Goal: Task Accomplishment & Management: Complete application form

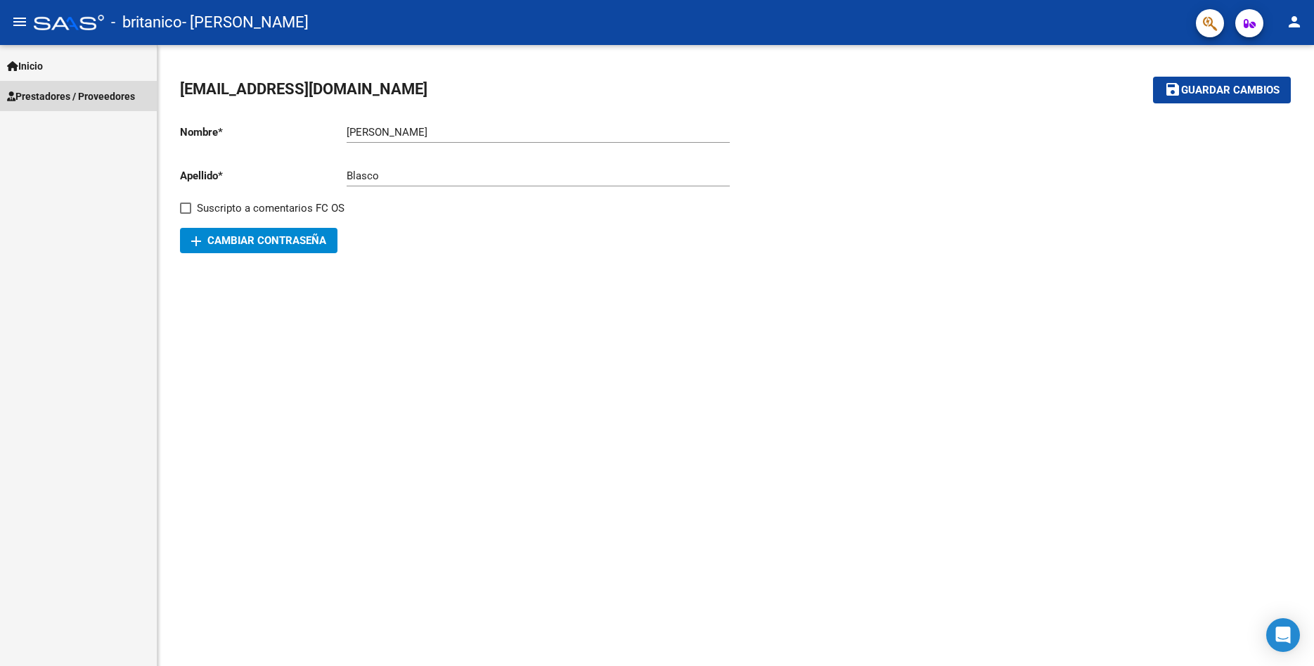
click at [101, 88] on link "Prestadores / Proveedores" at bounding box center [78, 96] width 157 height 30
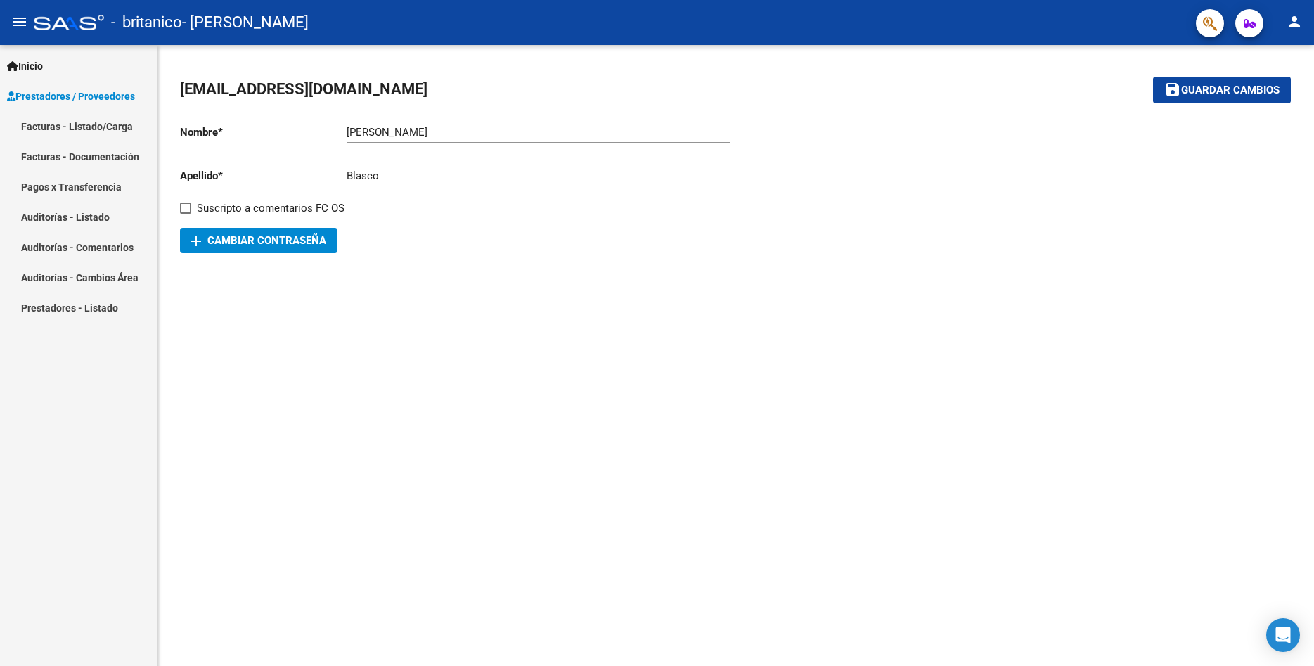
click at [103, 184] on link "Pagos x Transferencia" at bounding box center [78, 187] width 157 height 30
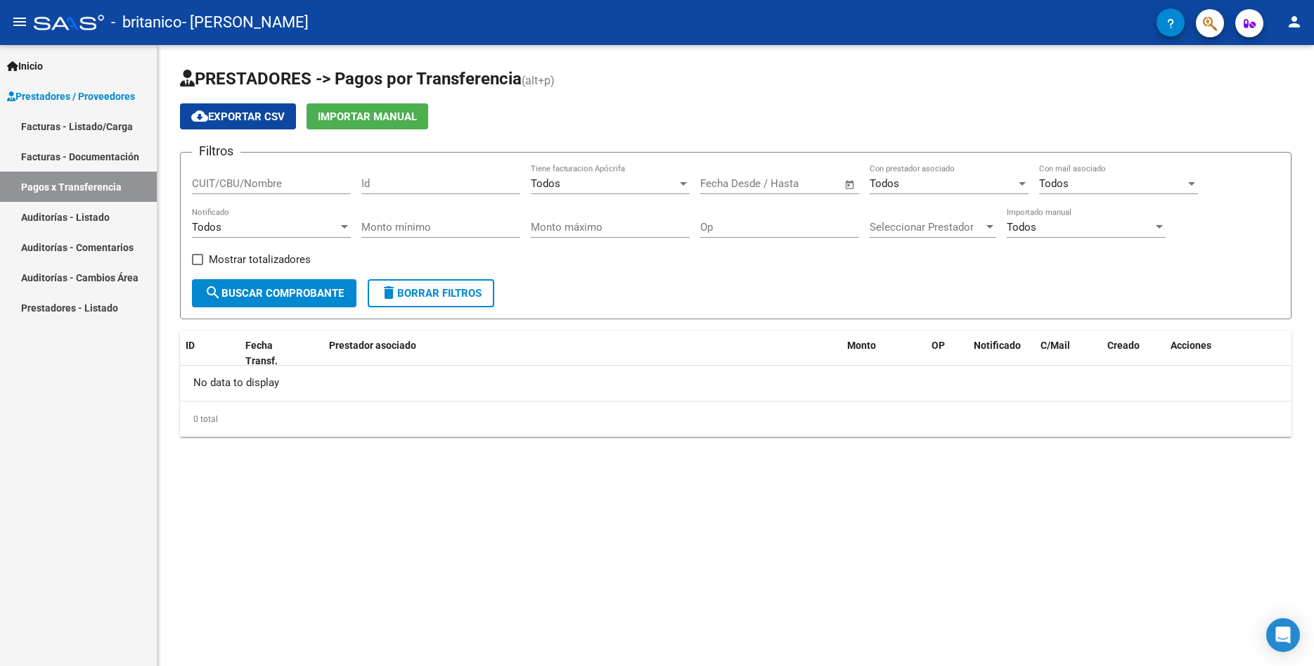
click at [315, 296] on span "search Buscar Comprobante" at bounding box center [274, 293] width 139 height 13
click at [98, 306] on link "Prestadores - Listado" at bounding box center [78, 308] width 157 height 30
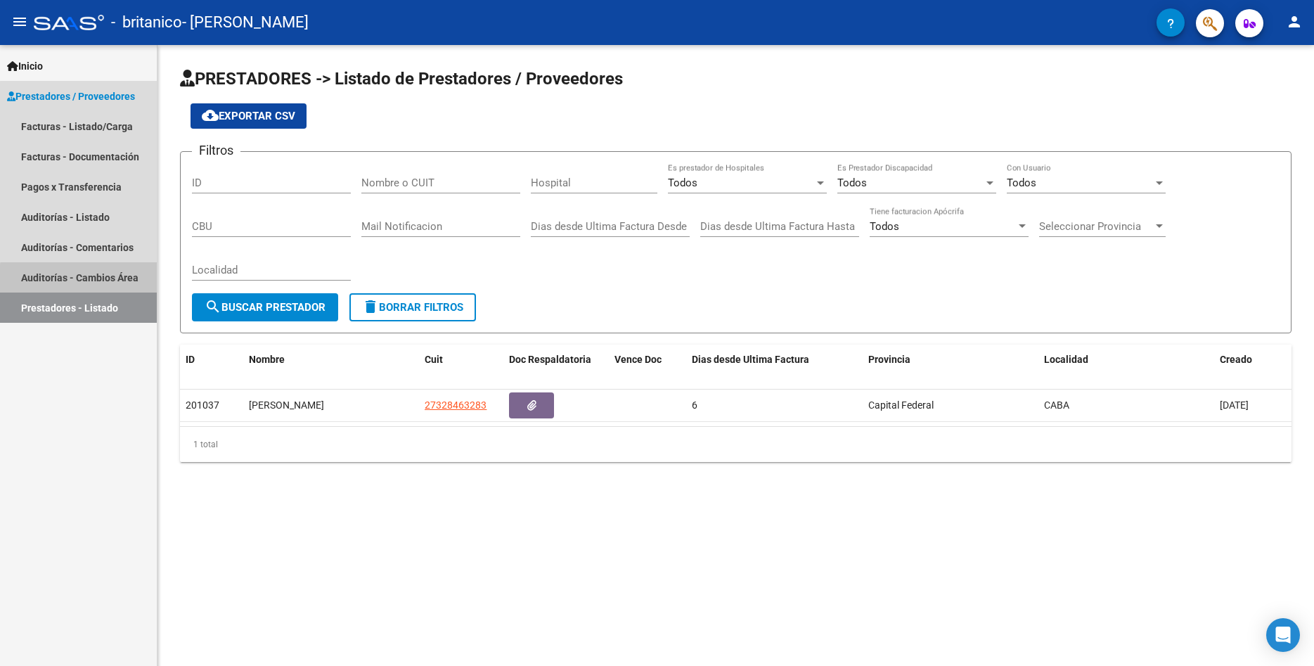
click at [99, 281] on link "Auditorías - Cambios Área" at bounding box center [78, 277] width 157 height 30
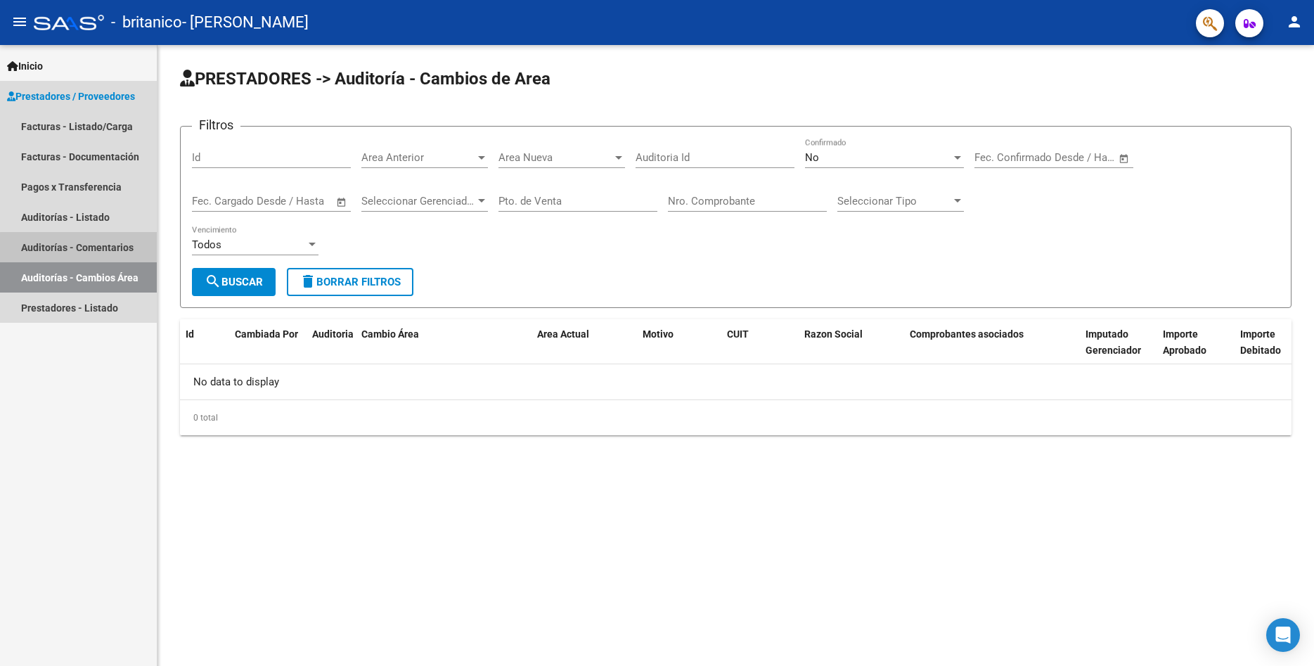
click at [114, 250] on link "Auditorías - Comentarios" at bounding box center [78, 247] width 157 height 30
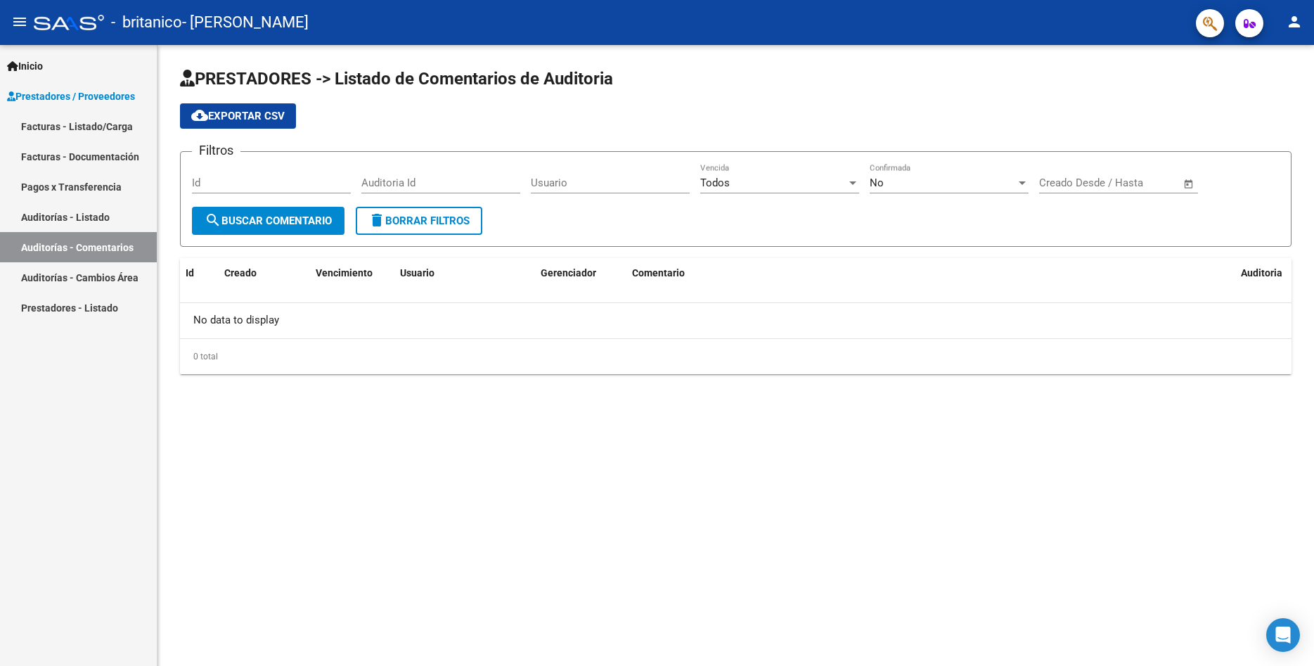
click at [91, 212] on link "Auditorías - Listado" at bounding box center [78, 217] width 157 height 30
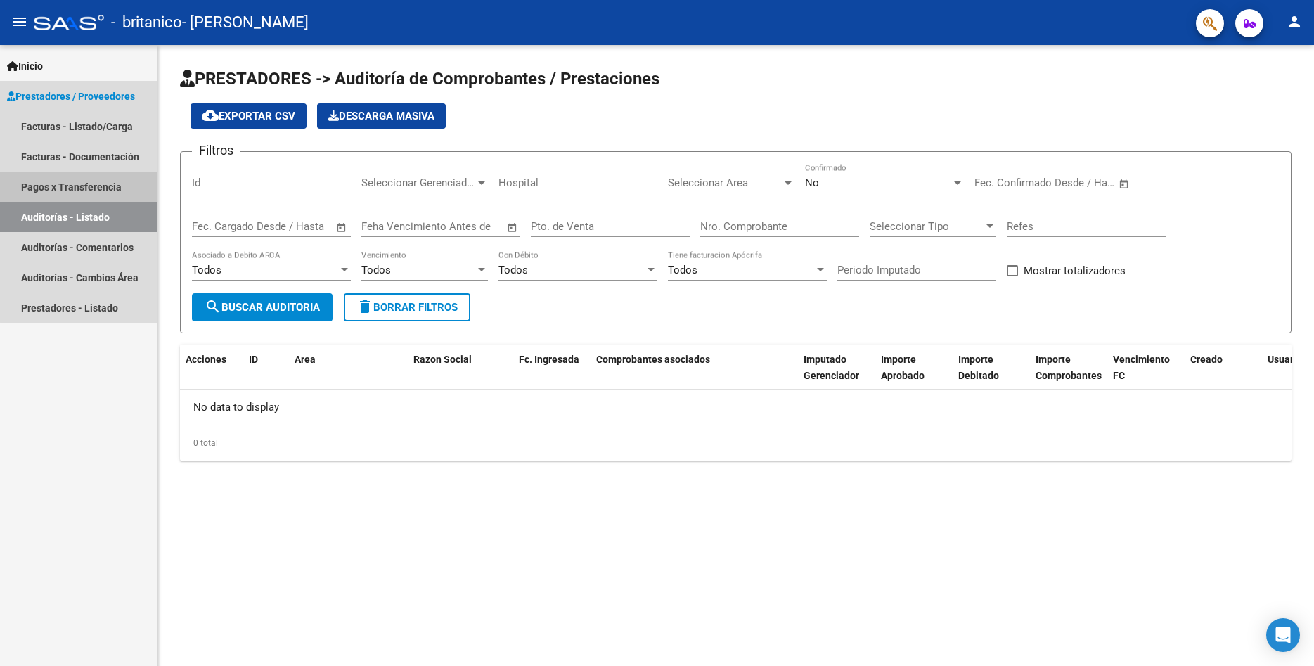
click at [104, 186] on link "Pagos x Transferencia" at bounding box center [78, 187] width 157 height 30
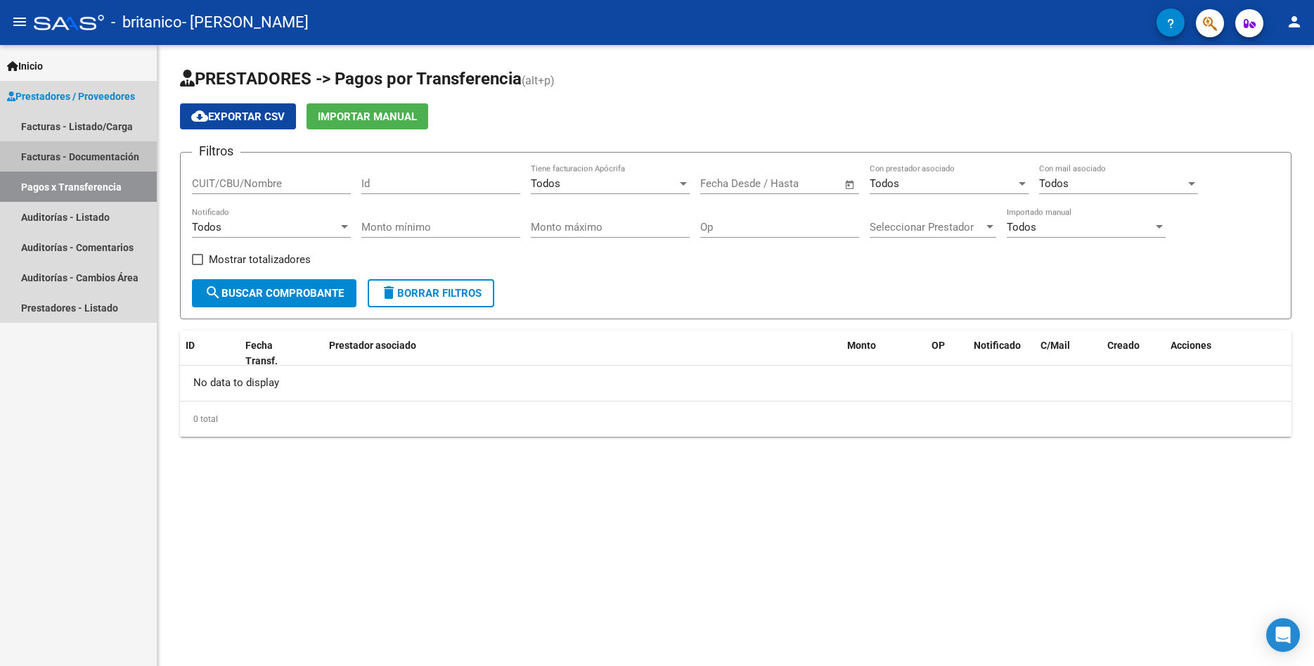
click at [129, 158] on link "Facturas - Documentación" at bounding box center [78, 156] width 157 height 30
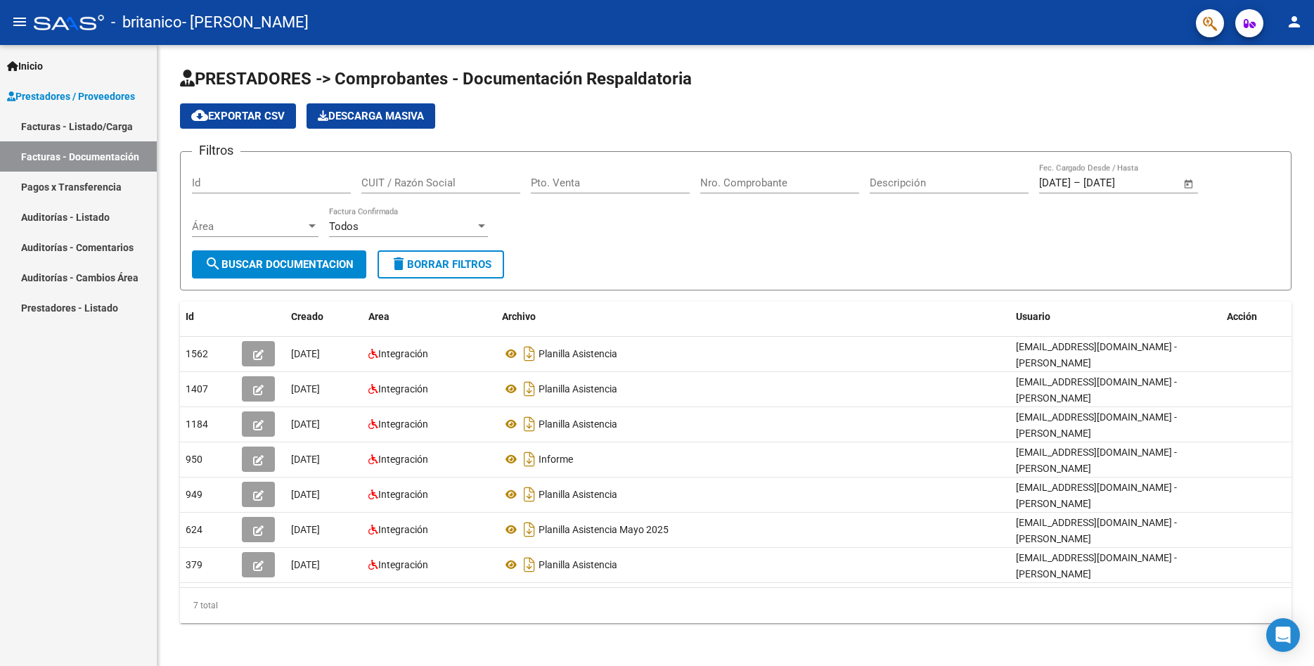
click at [126, 124] on link "Facturas - Listado/Carga" at bounding box center [78, 126] width 157 height 30
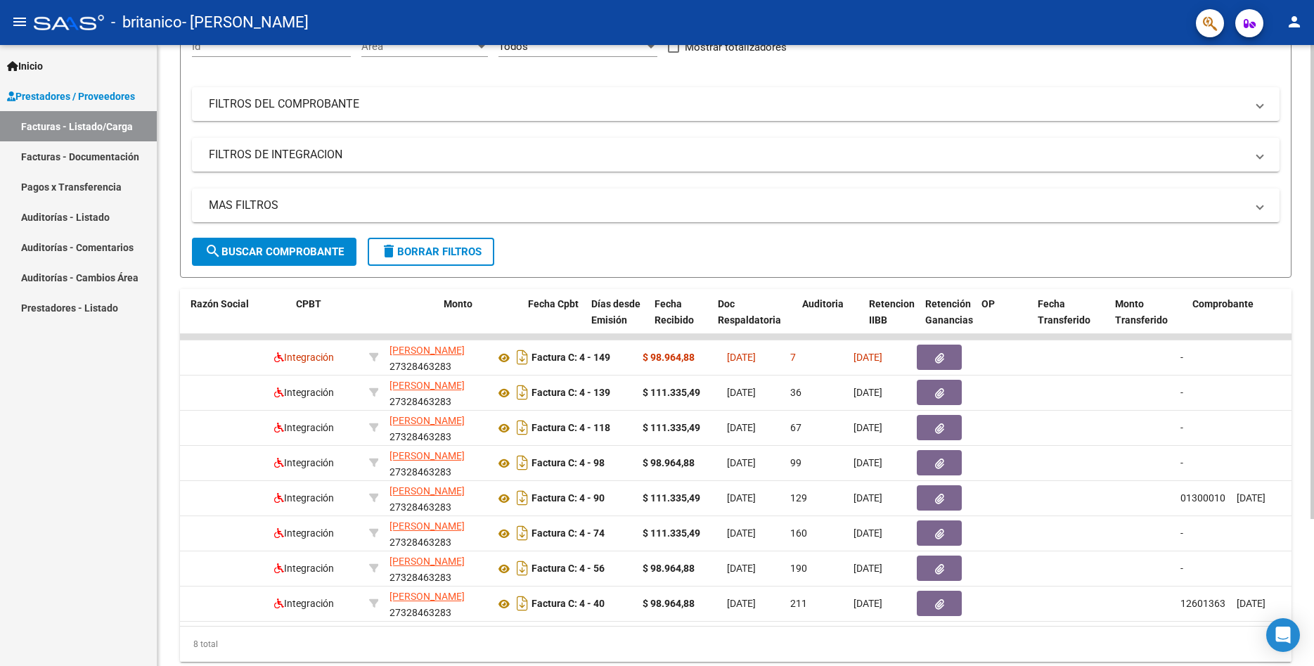
scroll to position [0, 164]
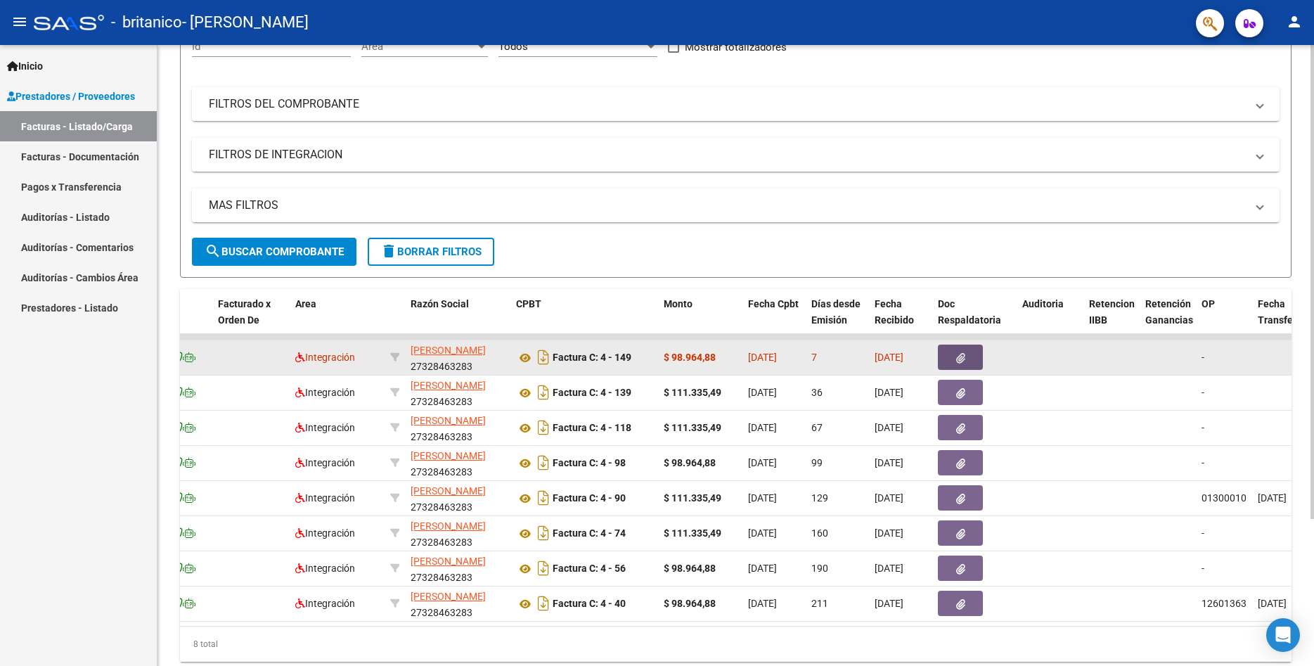
click at [964, 356] on icon "button" at bounding box center [960, 358] width 9 height 11
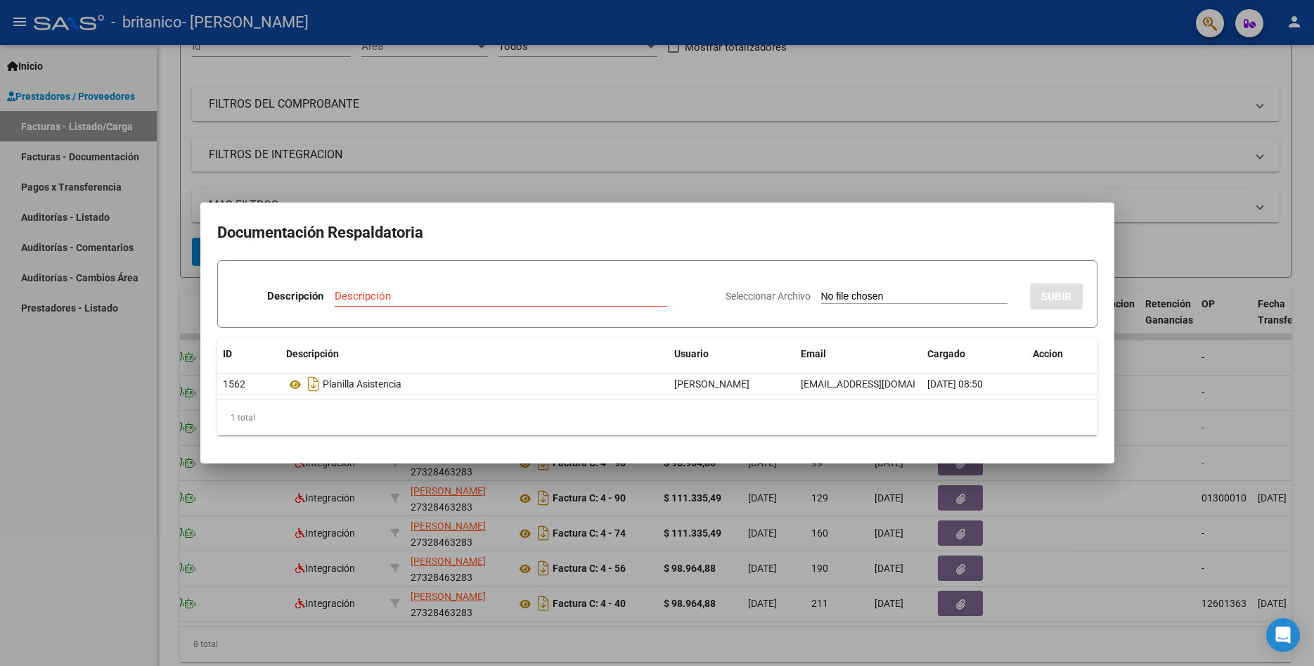
click at [1078, 143] on div at bounding box center [657, 333] width 1314 height 666
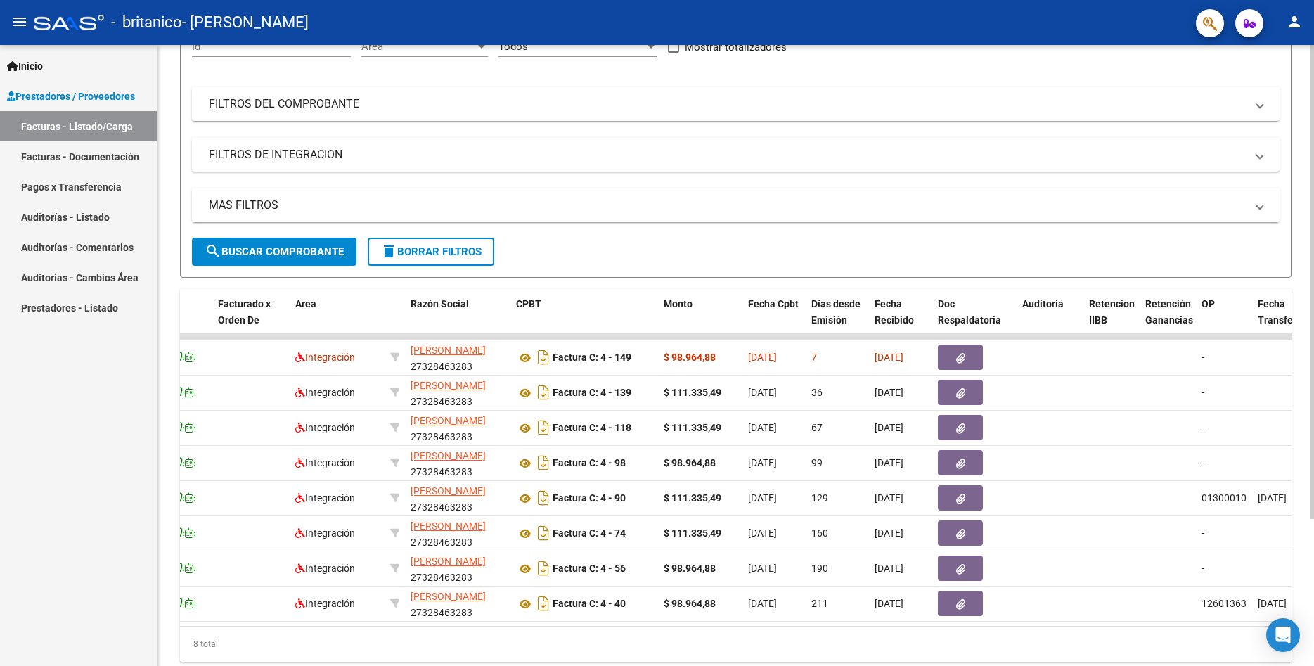
scroll to position [0, 0]
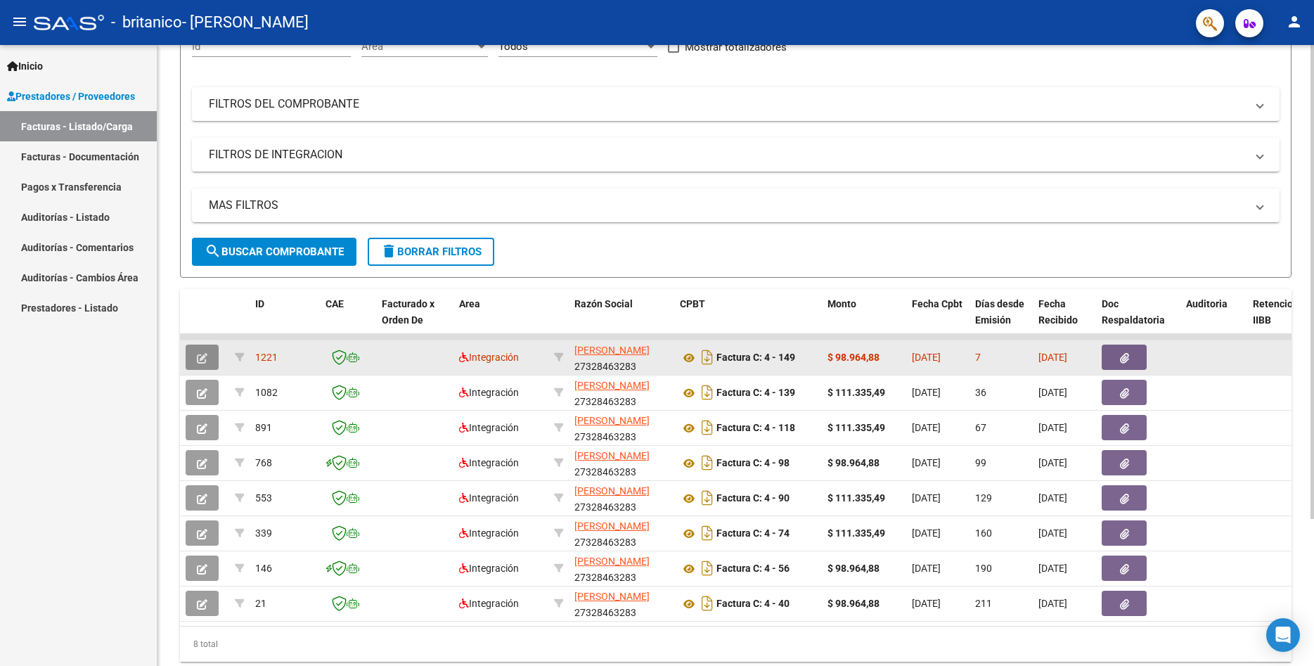
click at [205, 352] on span "button" at bounding box center [202, 357] width 11 height 13
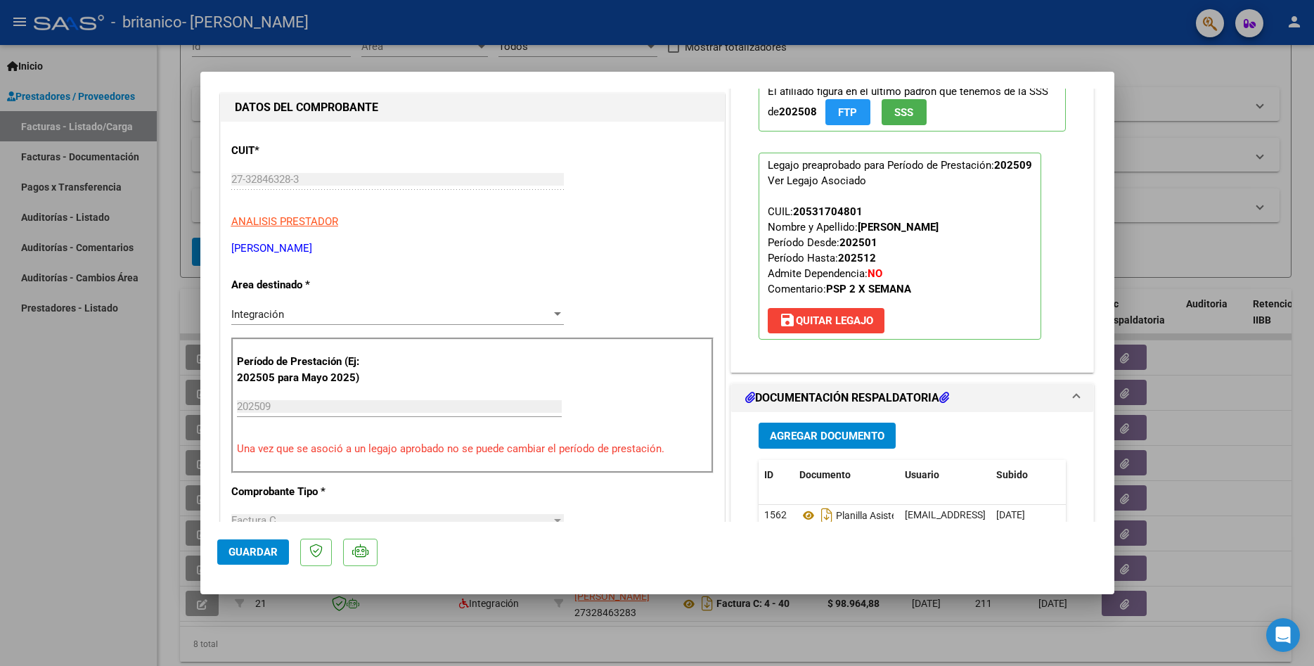
scroll to position [152, 0]
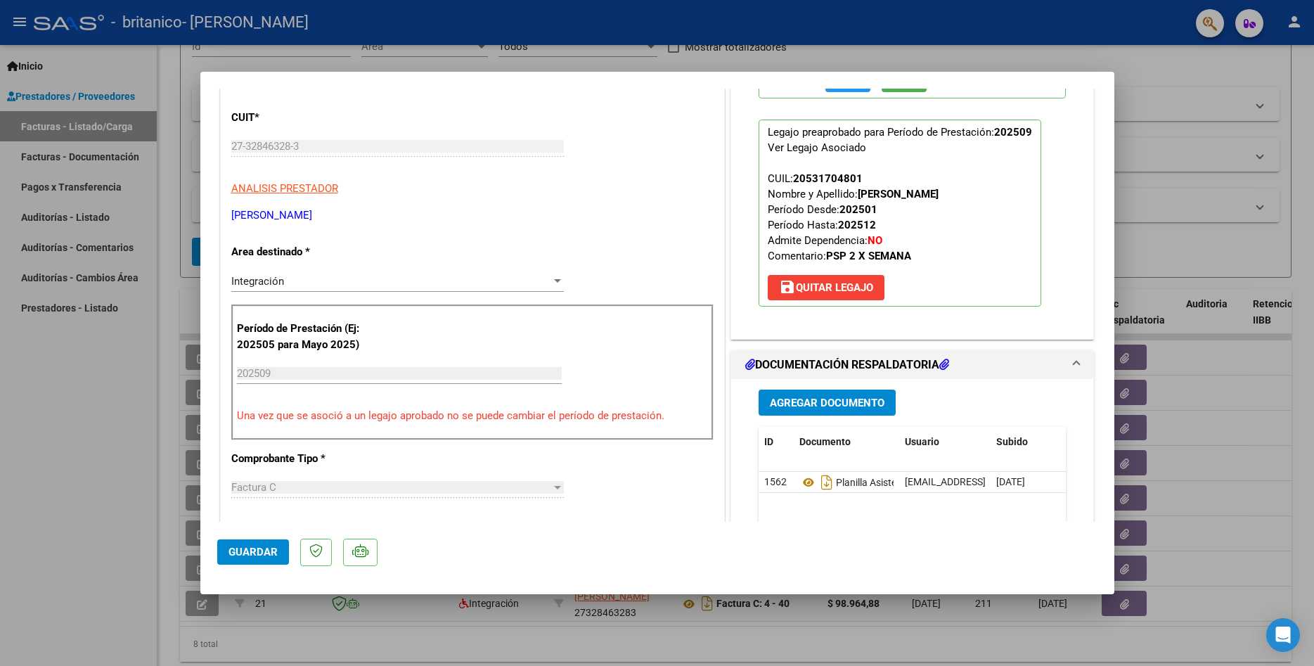
click at [1068, 53] on div at bounding box center [657, 333] width 1314 height 666
type input "$ 0,00"
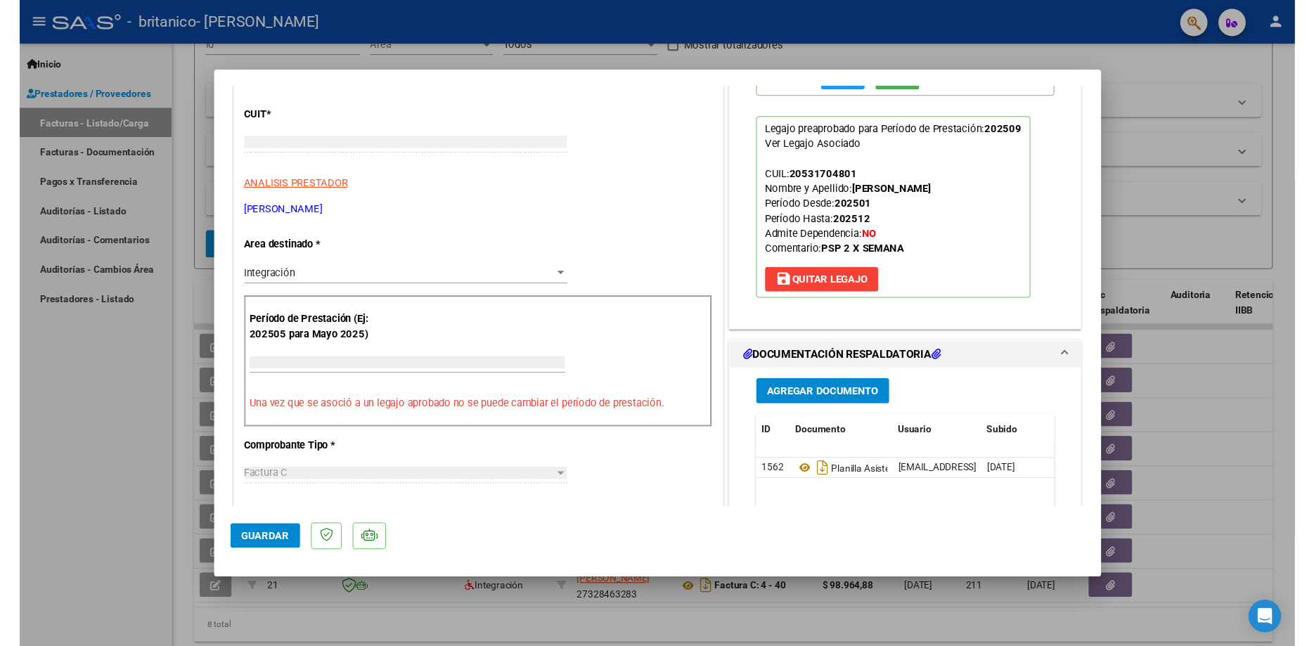
scroll to position [0, 0]
